Goal: Task Accomplishment & Management: Use online tool/utility

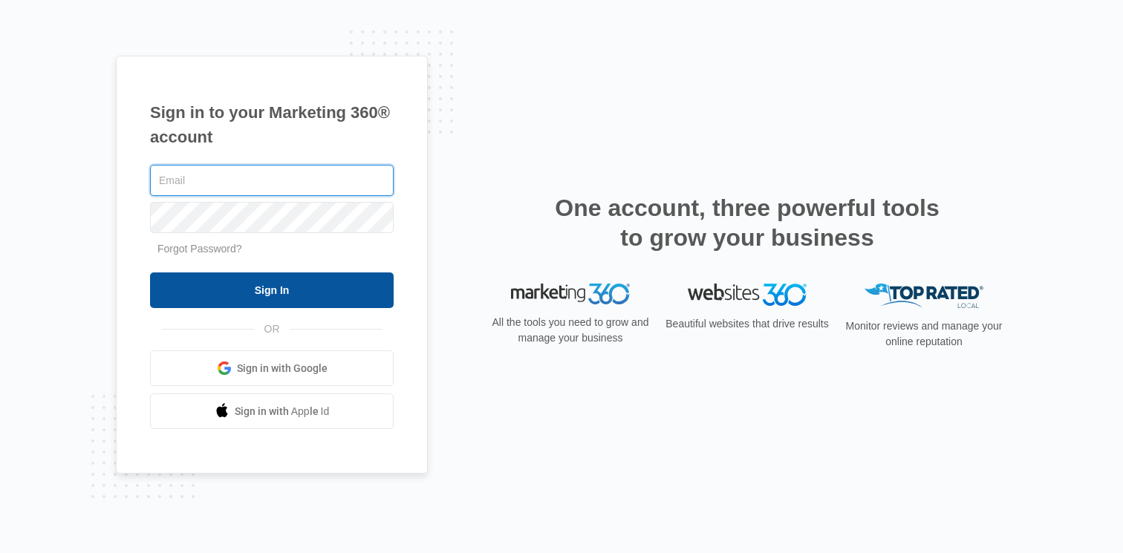
type input "[PERSON_NAME][EMAIL_ADDRESS][PERSON_NAME][DOMAIN_NAME]"
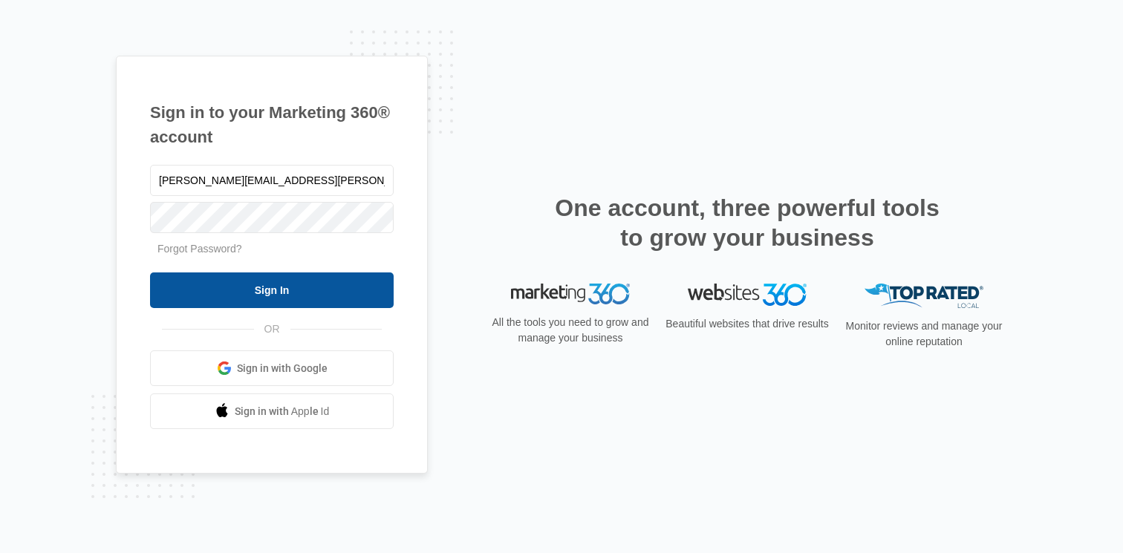
click at [340, 293] on input "Sign In" at bounding box center [272, 291] width 244 height 36
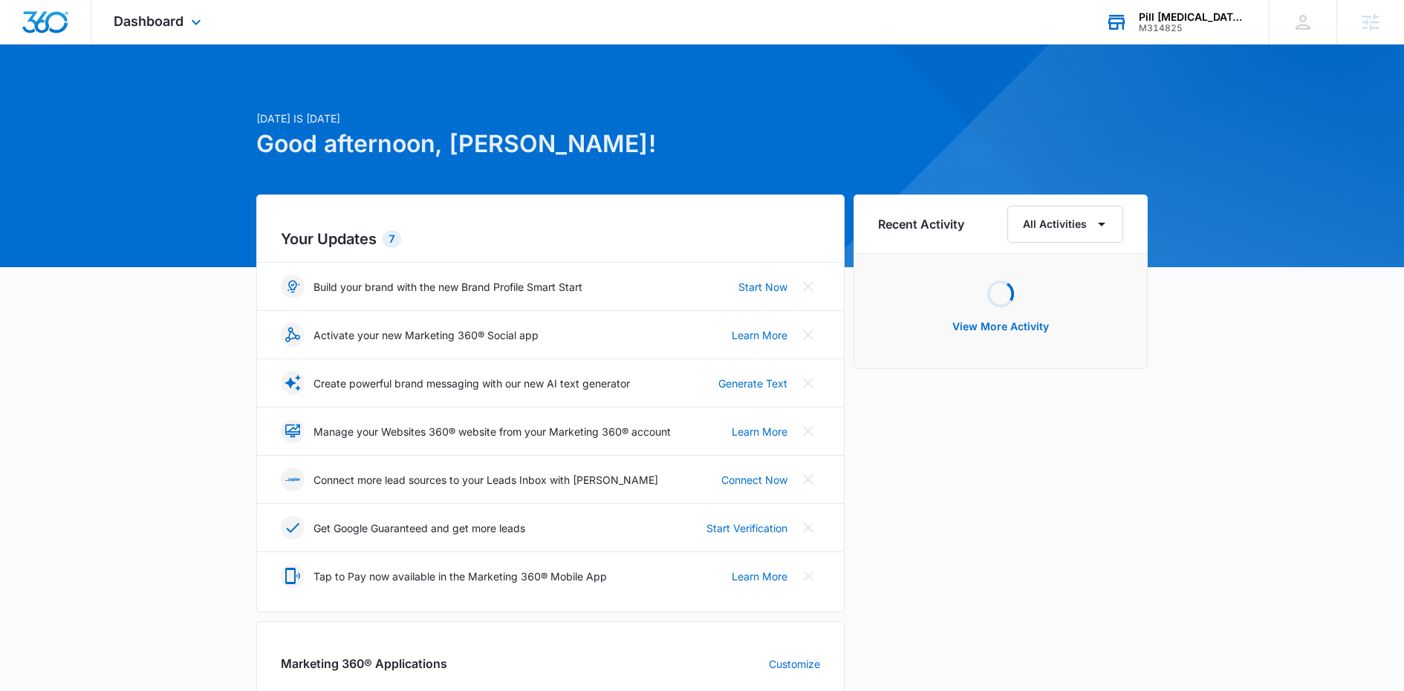
click at [1188, 36] on div "Pill Poppers LLC M314825 Your Accounts View All" at bounding box center [1176, 22] width 186 height 44
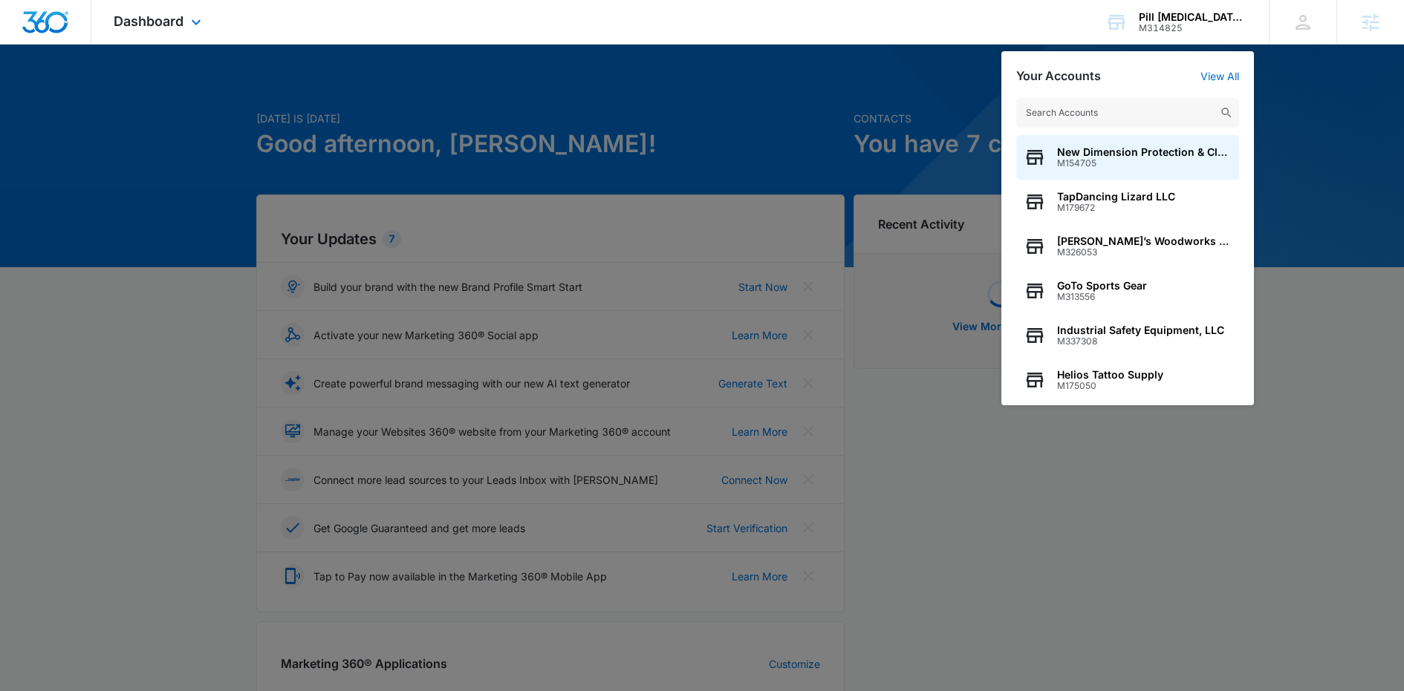
click at [231, 25] on div "Dashboard Apps Reputation Websites Forms CRM Email Social Shop Content Ads Inte…" at bounding box center [702, 22] width 1404 height 45
click at [175, 25] on span "Dashboard" at bounding box center [149, 21] width 70 height 16
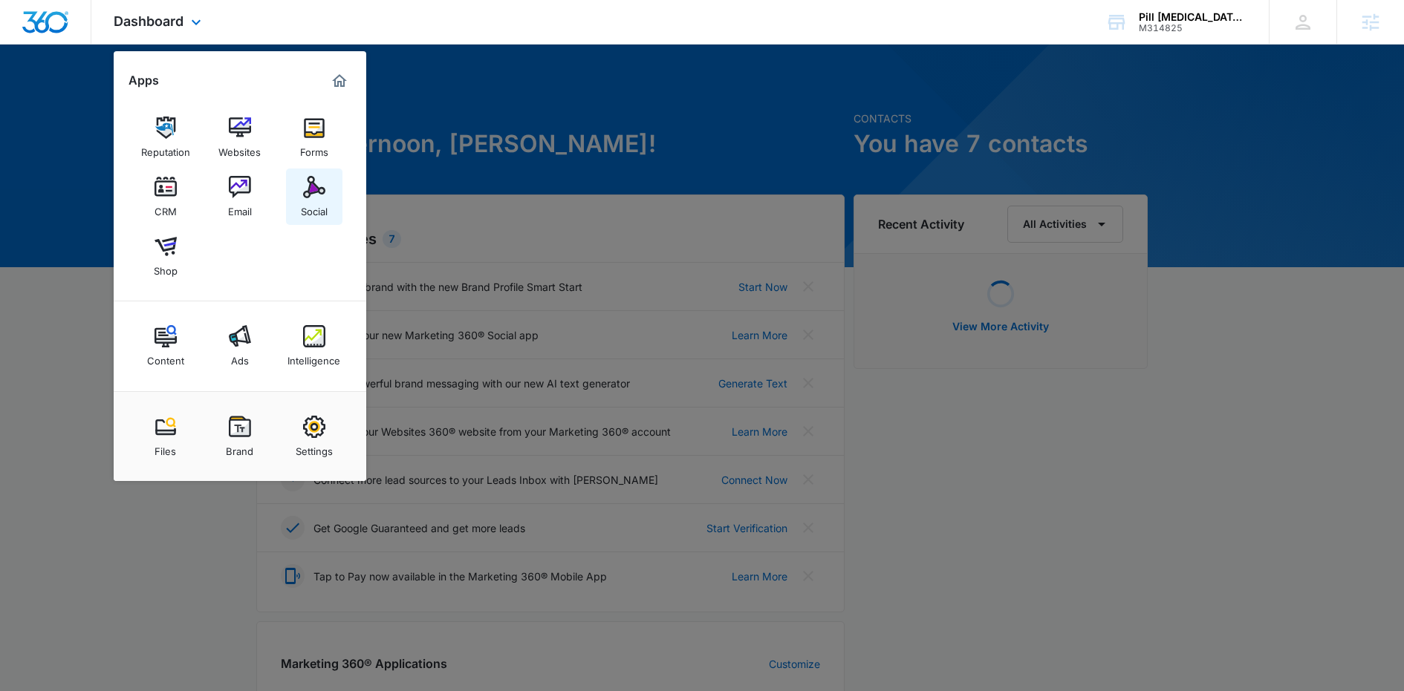
click at [304, 205] on div "Social" at bounding box center [314, 207] width 27 height 19
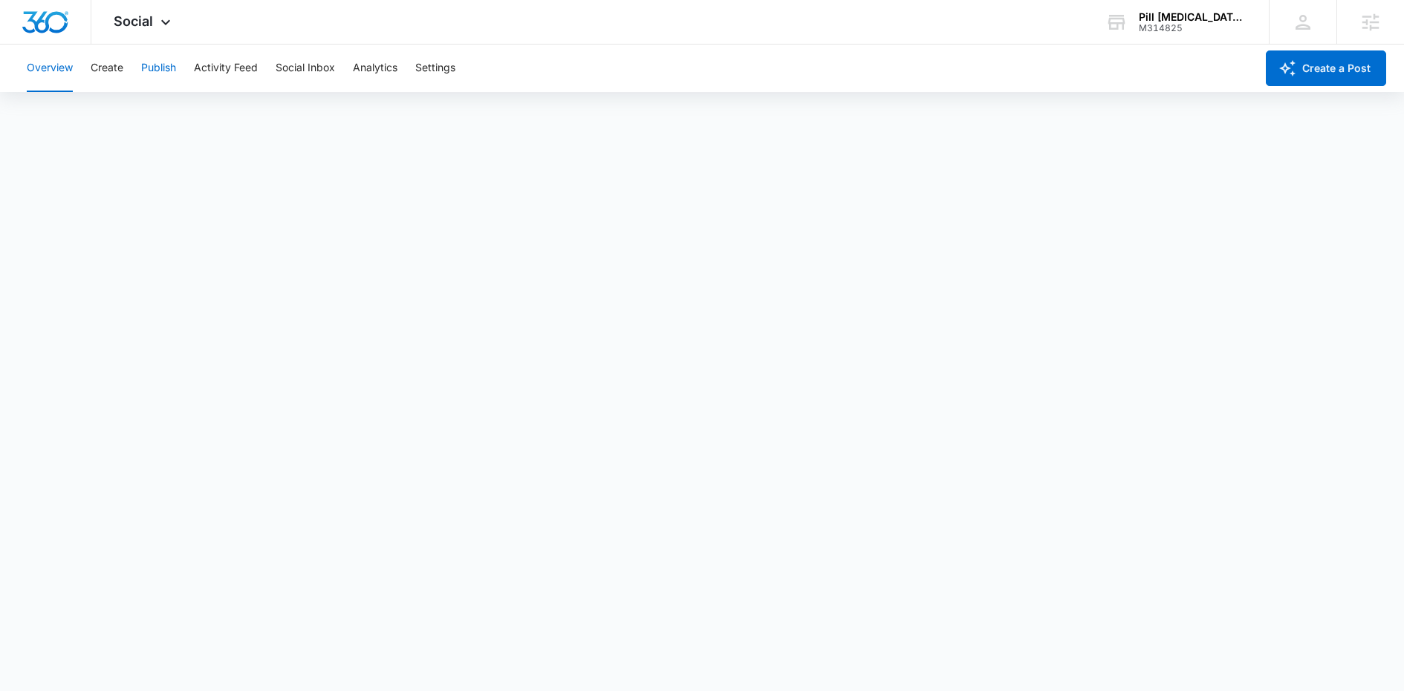
click at [169, 67] on button "Publish" at bounding box center [158, 69] width 35 height 48
click at [120, 120] on button "Schedules" at bounding box center [113, 114] width 51 height 42
click at [106, 64] on button "Create" at bounding box center [107, 69] width 33 height 48
click at [152, 115] on button "Approvals" at bounding box center [145, 114] width 50 height 42
